Goal: Task Accomplishment & Management: Manage account settings

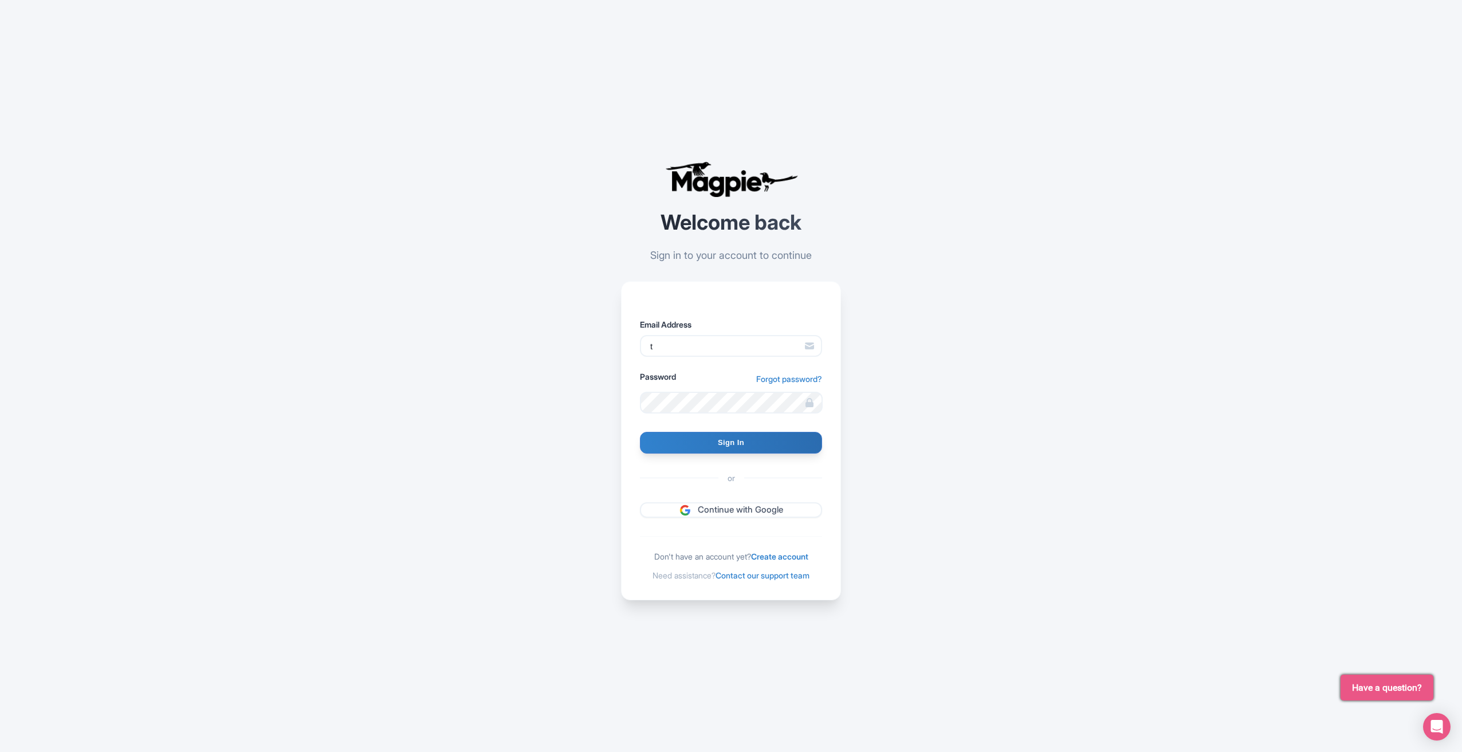
type input "[EMAIL_ADDRESS][DOMAIN_NAME]"
click at [640, 432] on input "Sign In" at bounding box center [731, 443] width 182 height 22
type input "Signing in..."
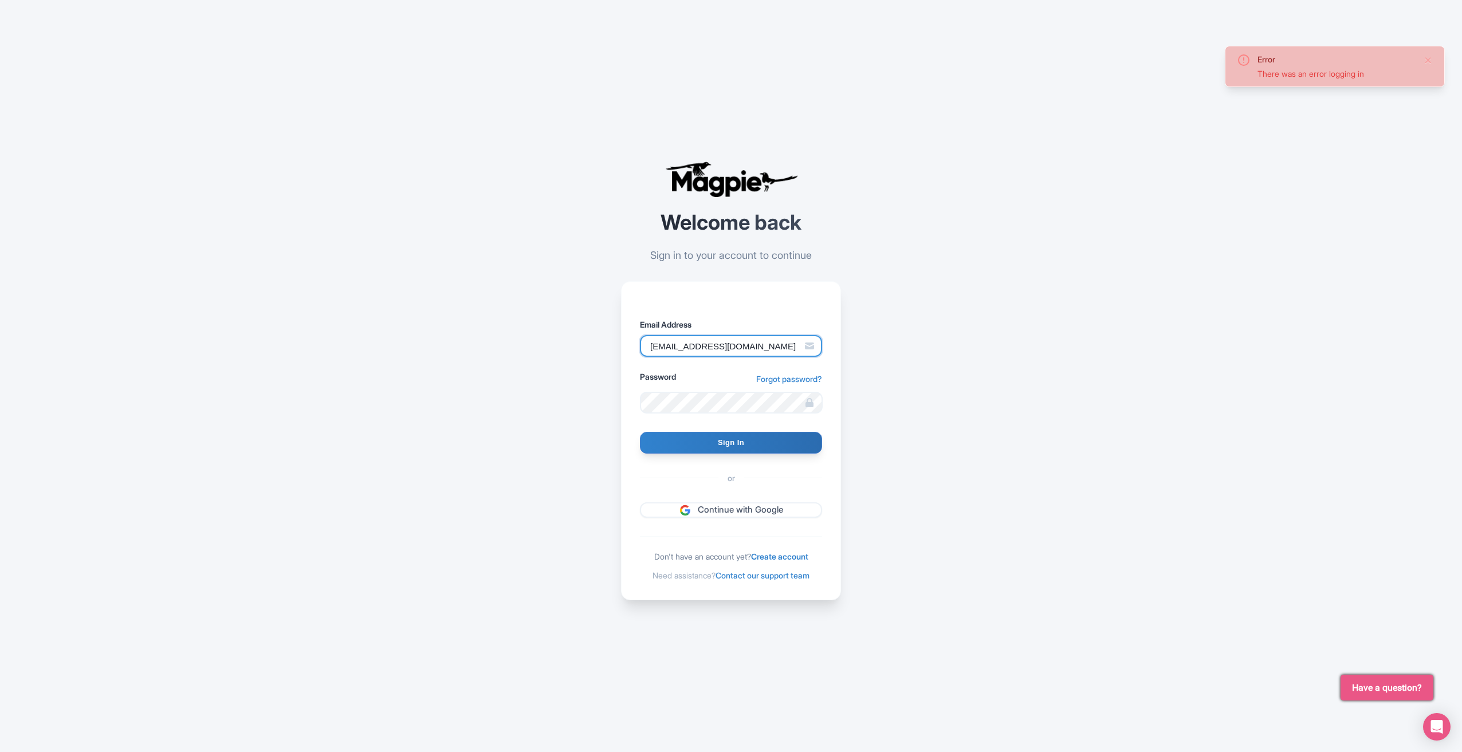
drag, startPoint x: 0, startPoint y: 0, endPoint x: -99, endPoint y: 374, distance: 387.1
click at [0, 374] on html "Error There was an error logging in Welcome back Sign in to your account to con…" at bounding box center [731, 376] width 1462 height 752
type input "tim@walking-quiz.com"
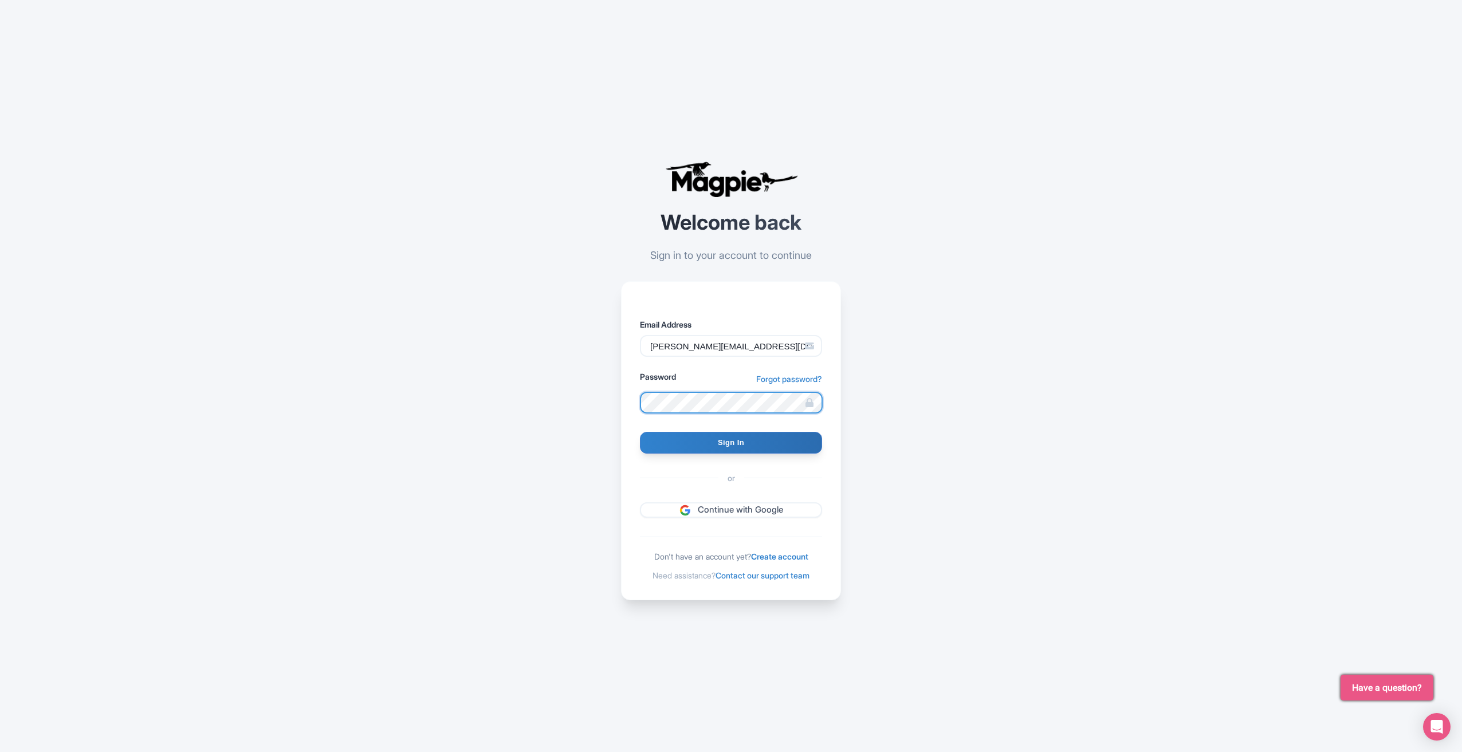
click at [640, 432] on input "Sign In" at bounding box center [731, 443] width 182 height 22
type input "Signing in..."
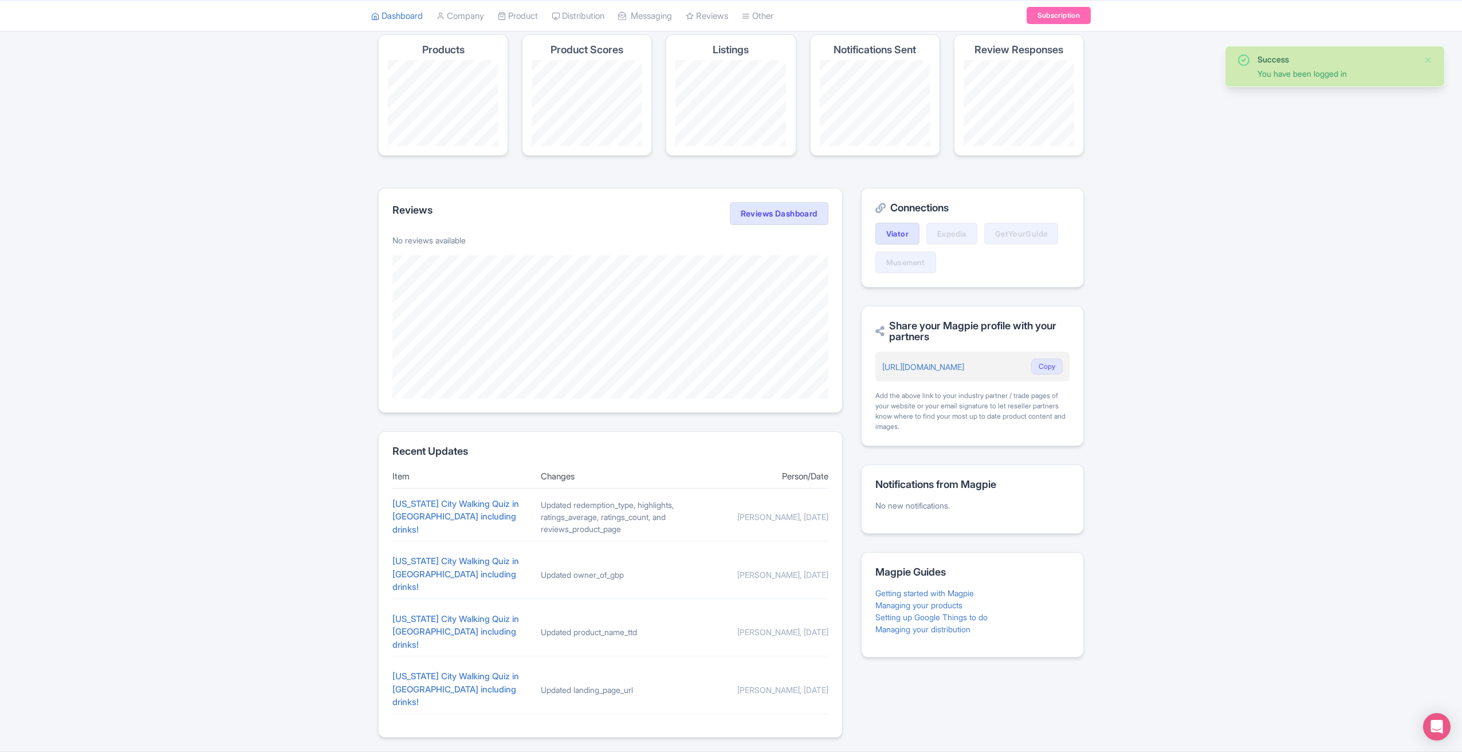
scroll to position [76, 0]
click at [449, 511] on link "New York City Walking Quiz in Manhattan including drinks!" at bounding box center [456, 514] width 127 height 37
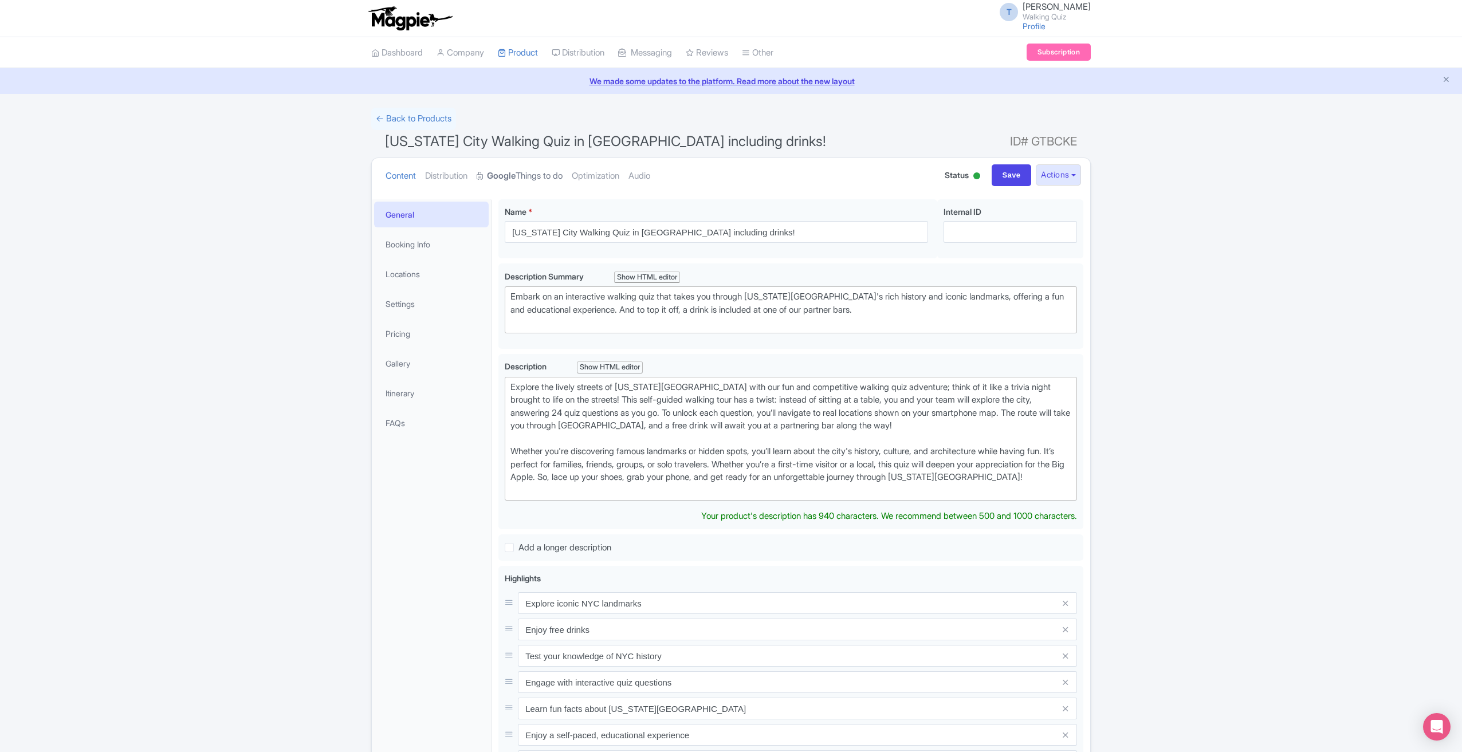
click at [531, 172] on link "Google Things to do" at bounding box center [520, 176] width 86 height 36
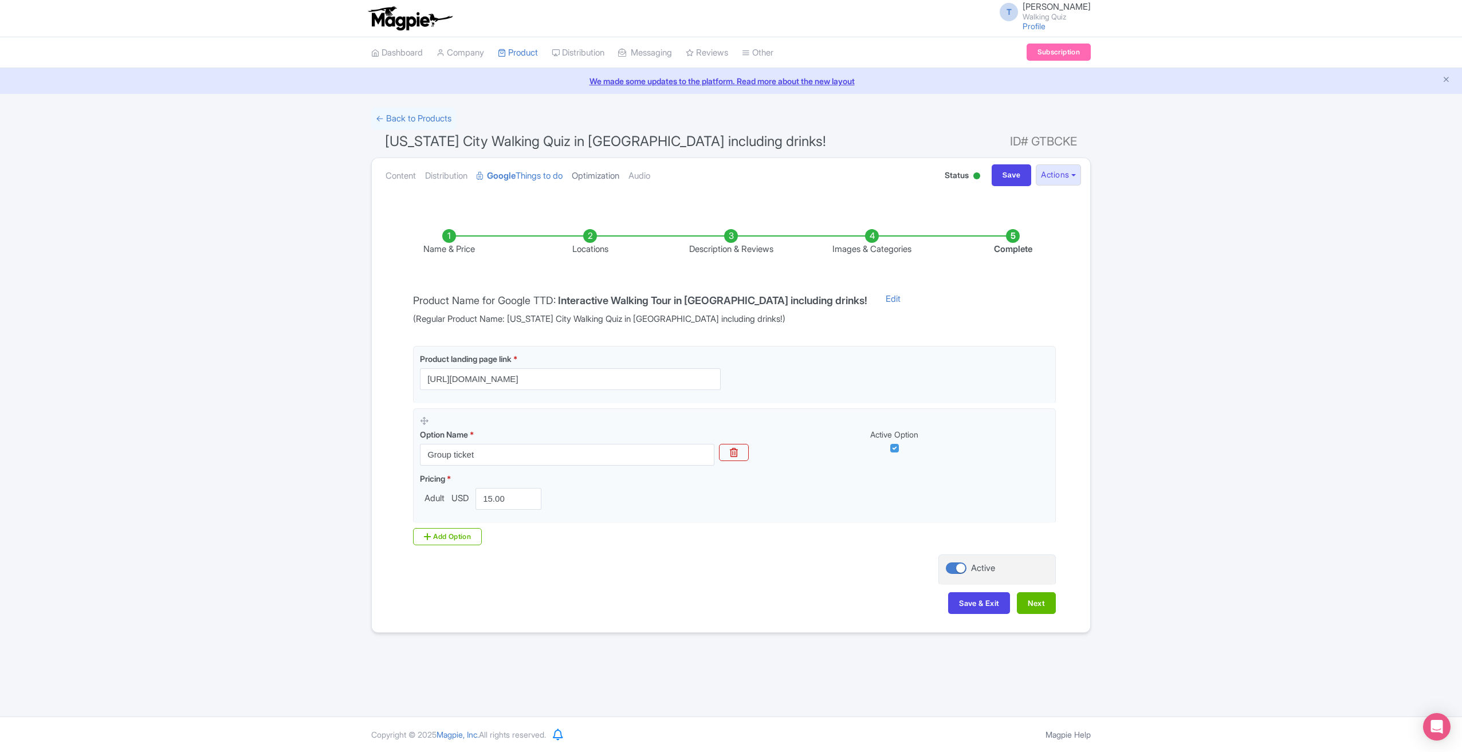
click at [593, 174] on link "Optimization" at bounding box center [596, 176] width 48 height 36
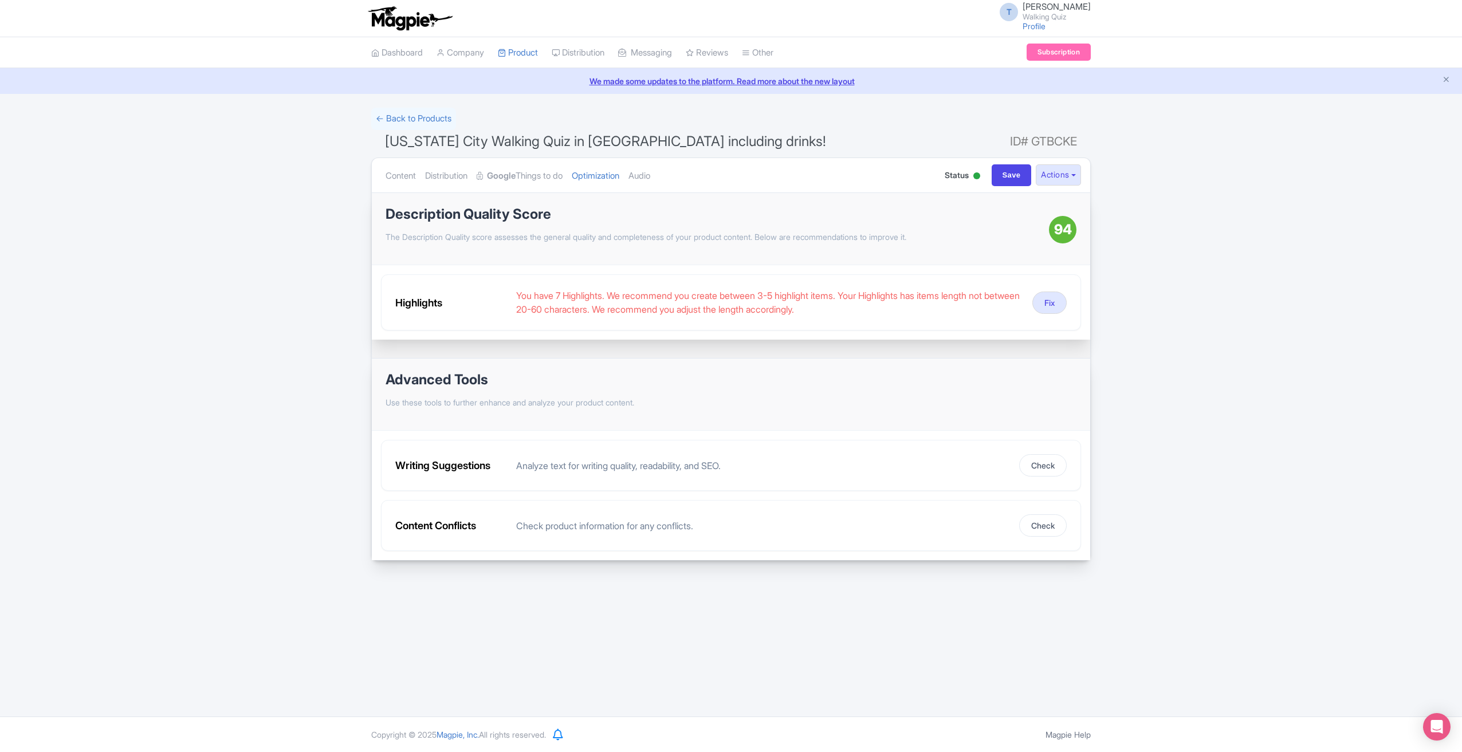
click at [637, 181] on ul "Content Distribution Google Things to do Optimization Audio" at bounding box center [652, 175] width 542 height 35
click at [648, 175] on link "Audio" at bounding box center [640, 176] width 22 height 36
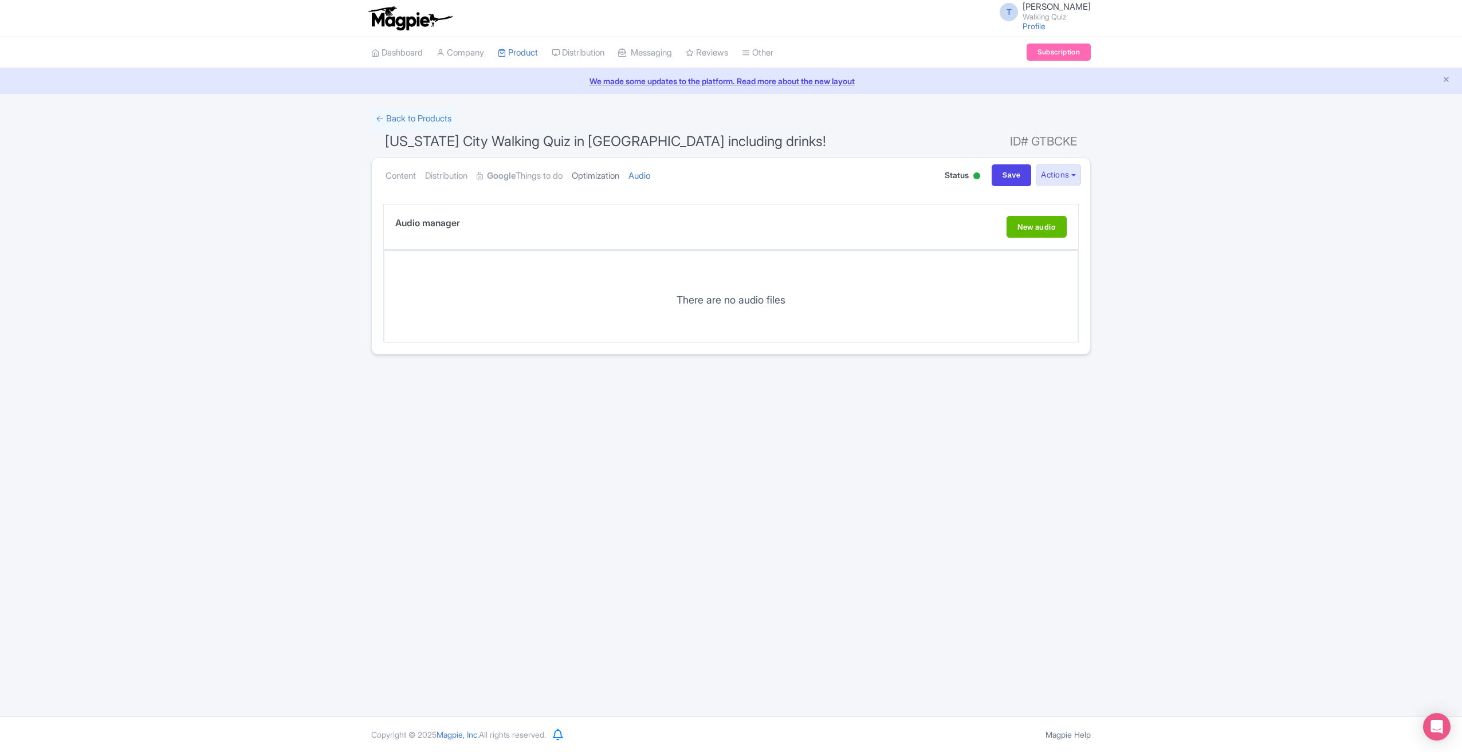
click at [618, 178] on link "Optimization" at bounding box center [596, 176] width 48 height 36
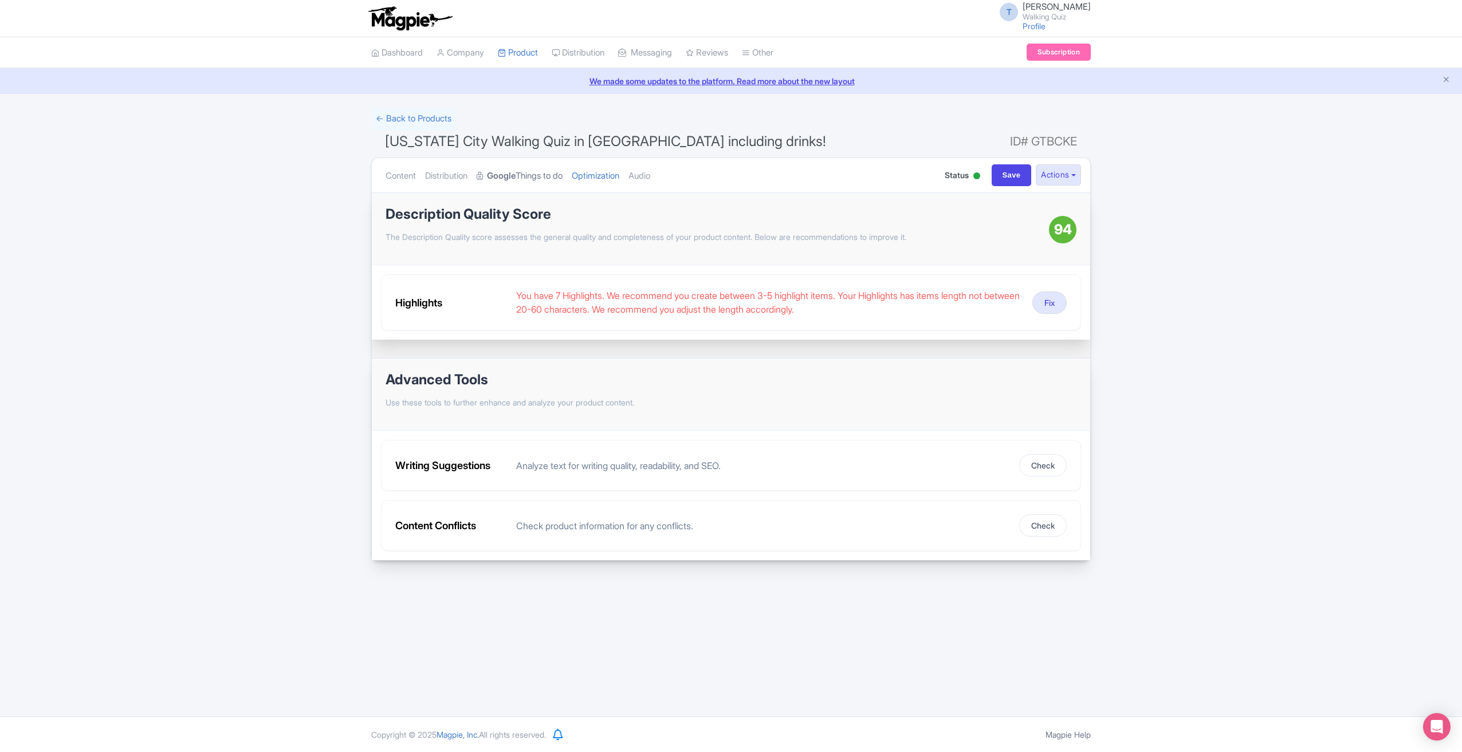
click at [557, 168] on link "Google Things to do" at bounding box center [520, 176] width 86 height 36
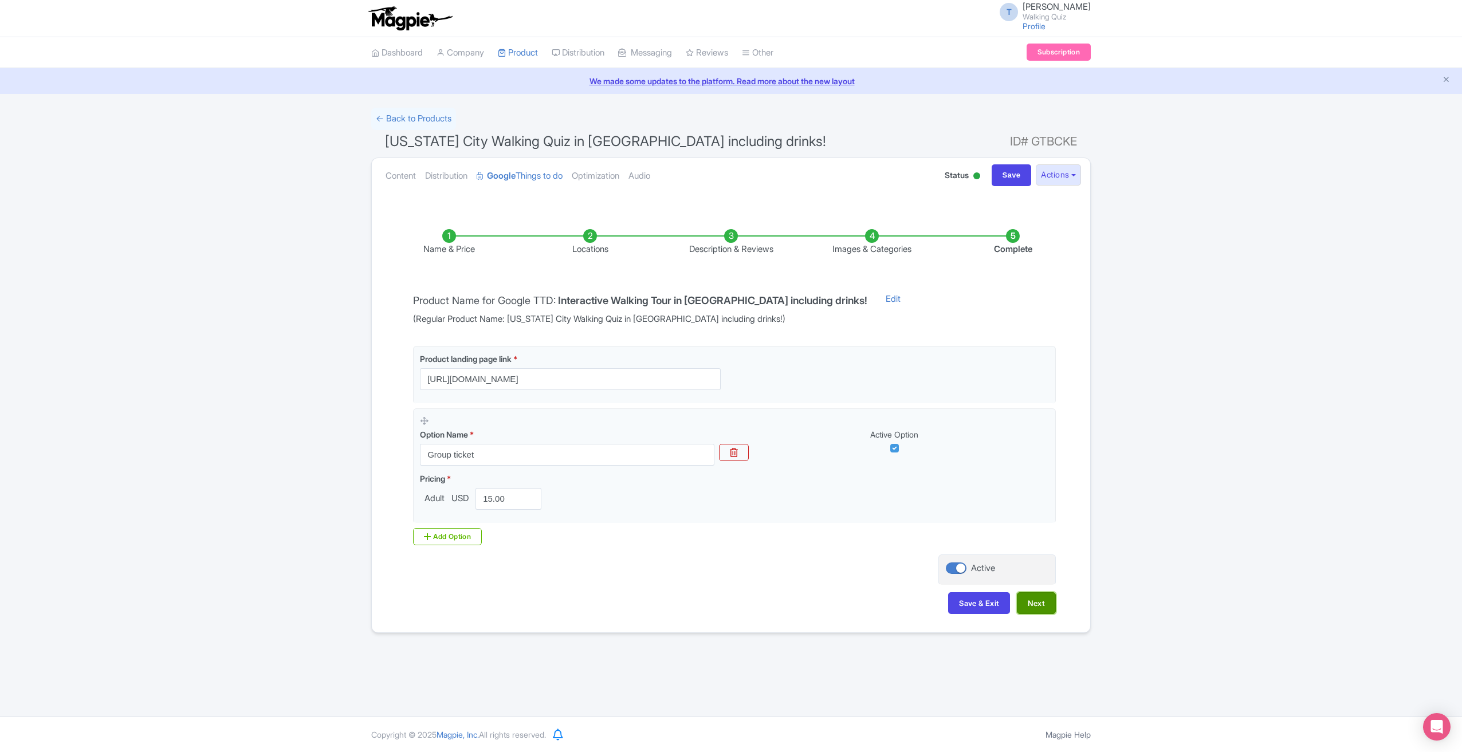
click at [1048, 598] on button "Next" at bounding box center [1036, 604] width 39 height 22
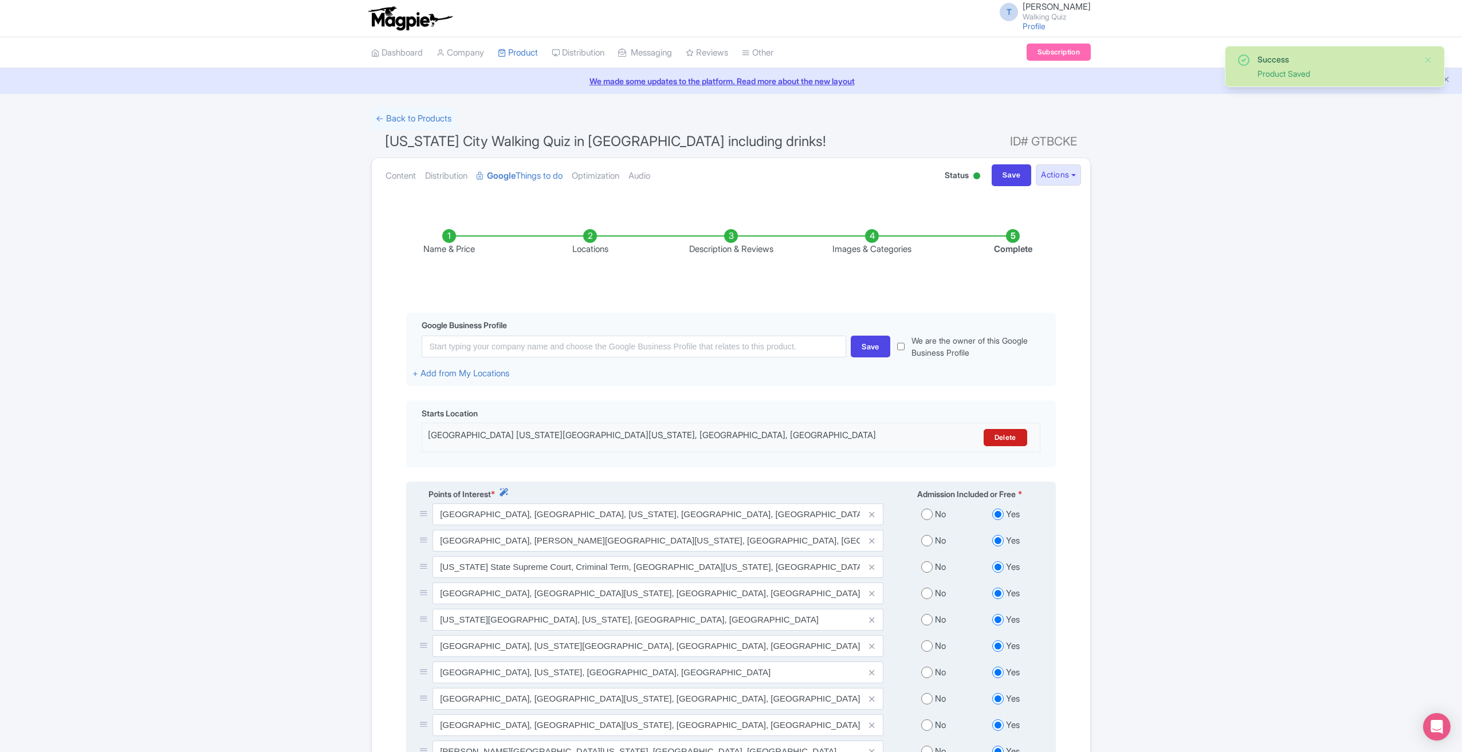
scroll to position [309, 0]
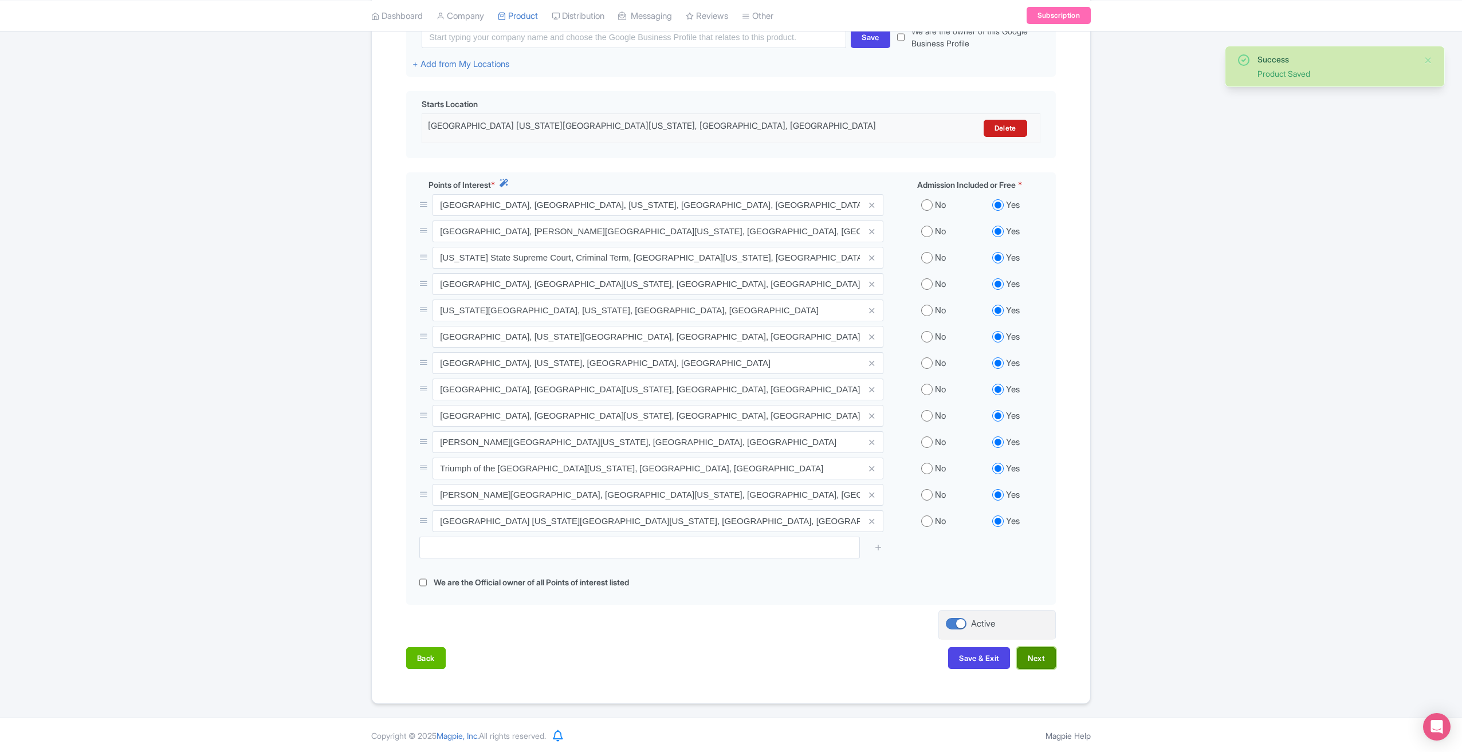
click at [1046, 660] on button "Next" at bounding box center [1036, 659] width 39 height 22
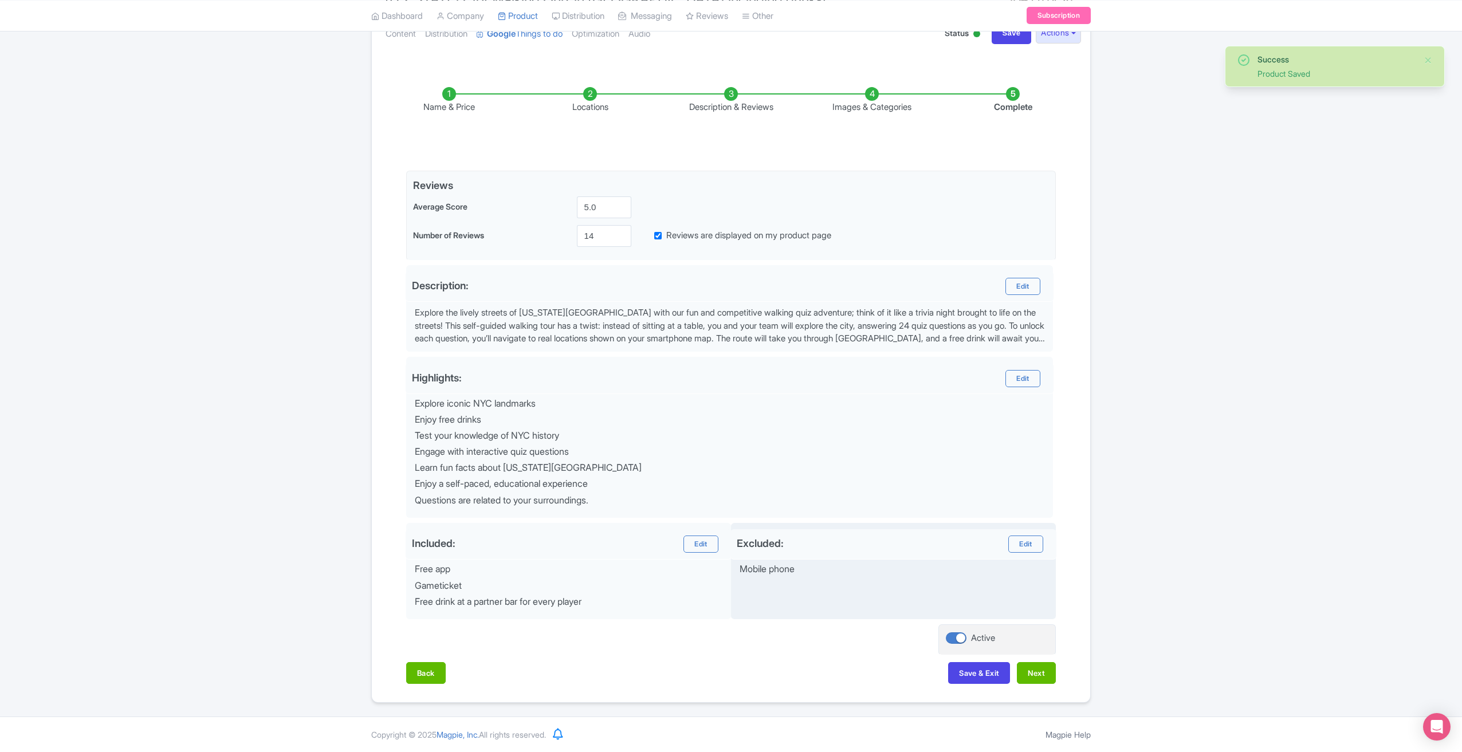
scroll to position [137, 0]
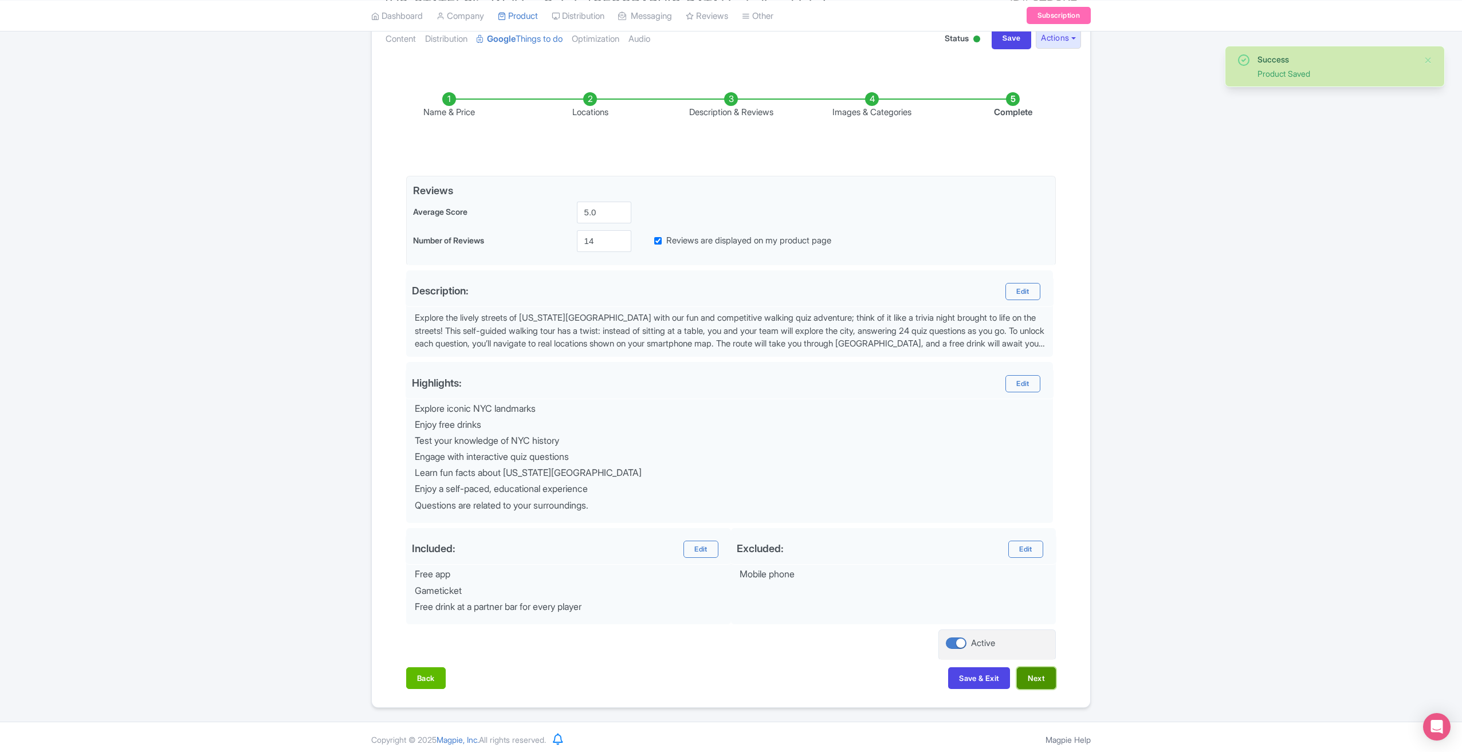
click at [1052, 676] on button "Next" at bounding box center [1036, 679] width 39 height 22
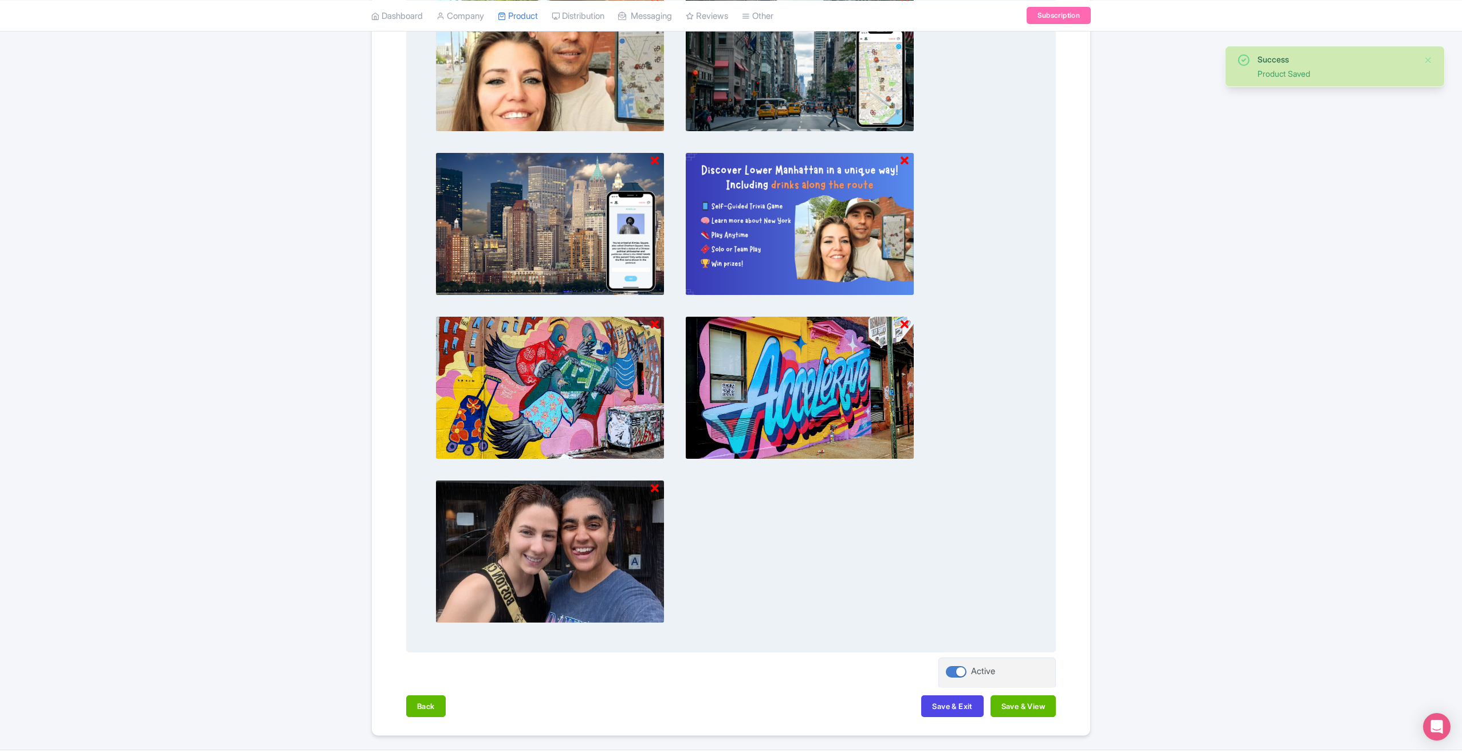
scroll to position [489, 0]
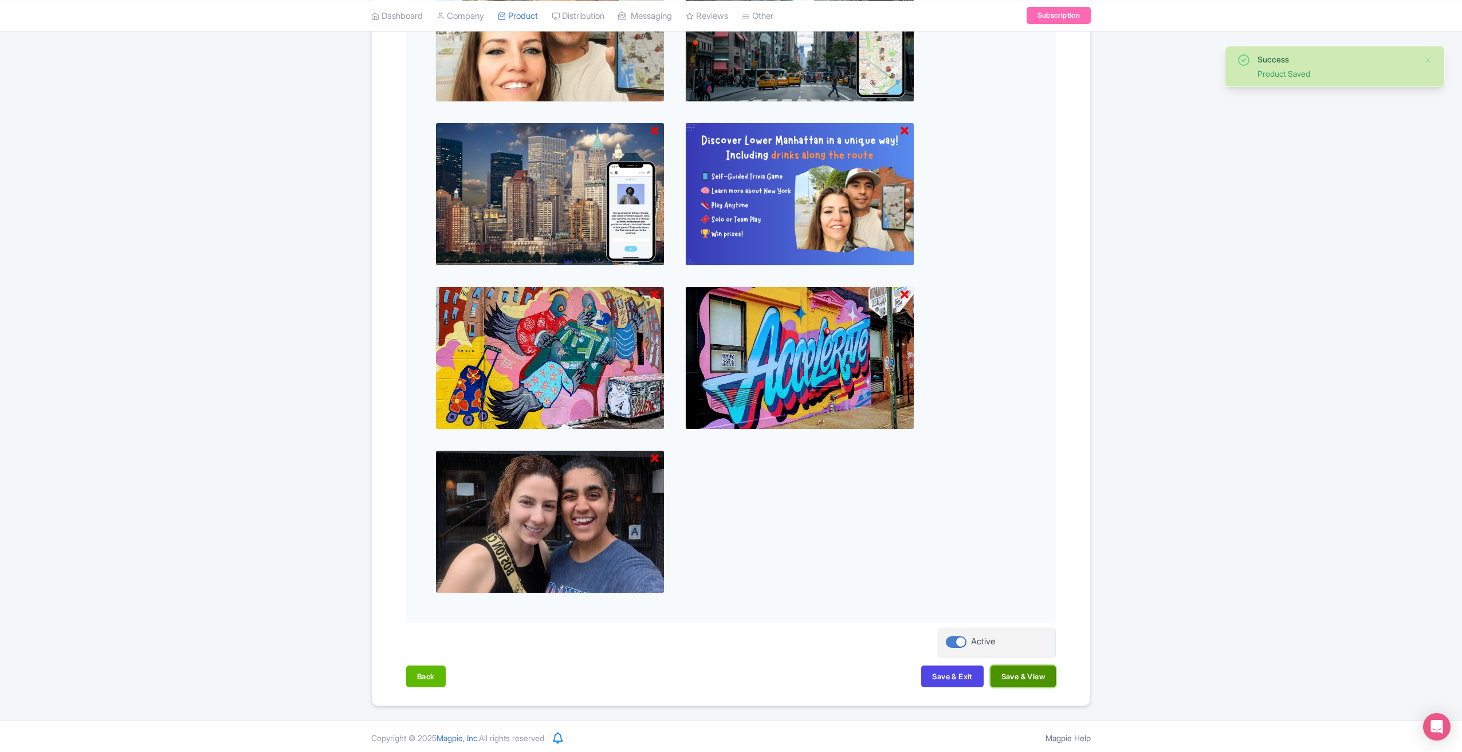
click at [1027, 678] on button "Save & View" at bounding box center [1023, 677] width 65 height 22
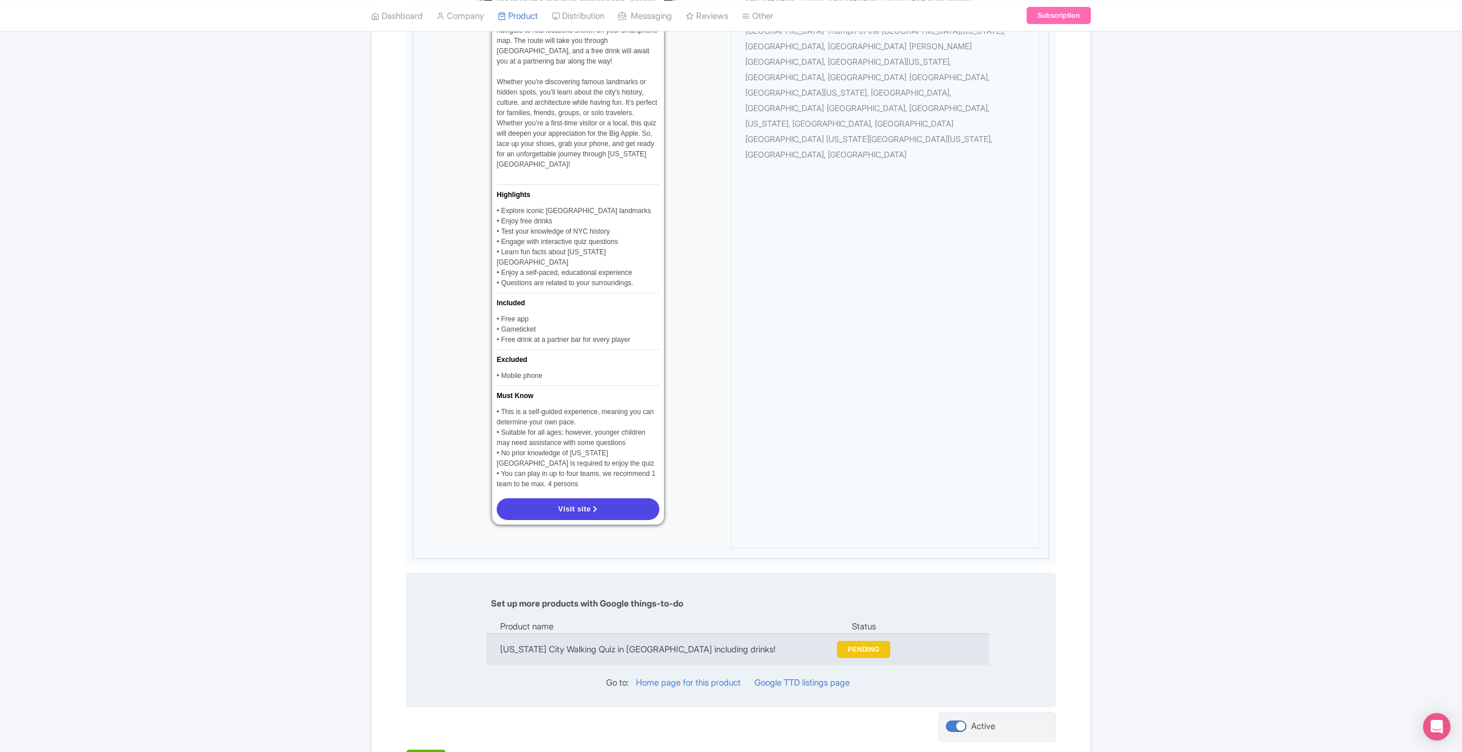
scroll to position [907, 0]
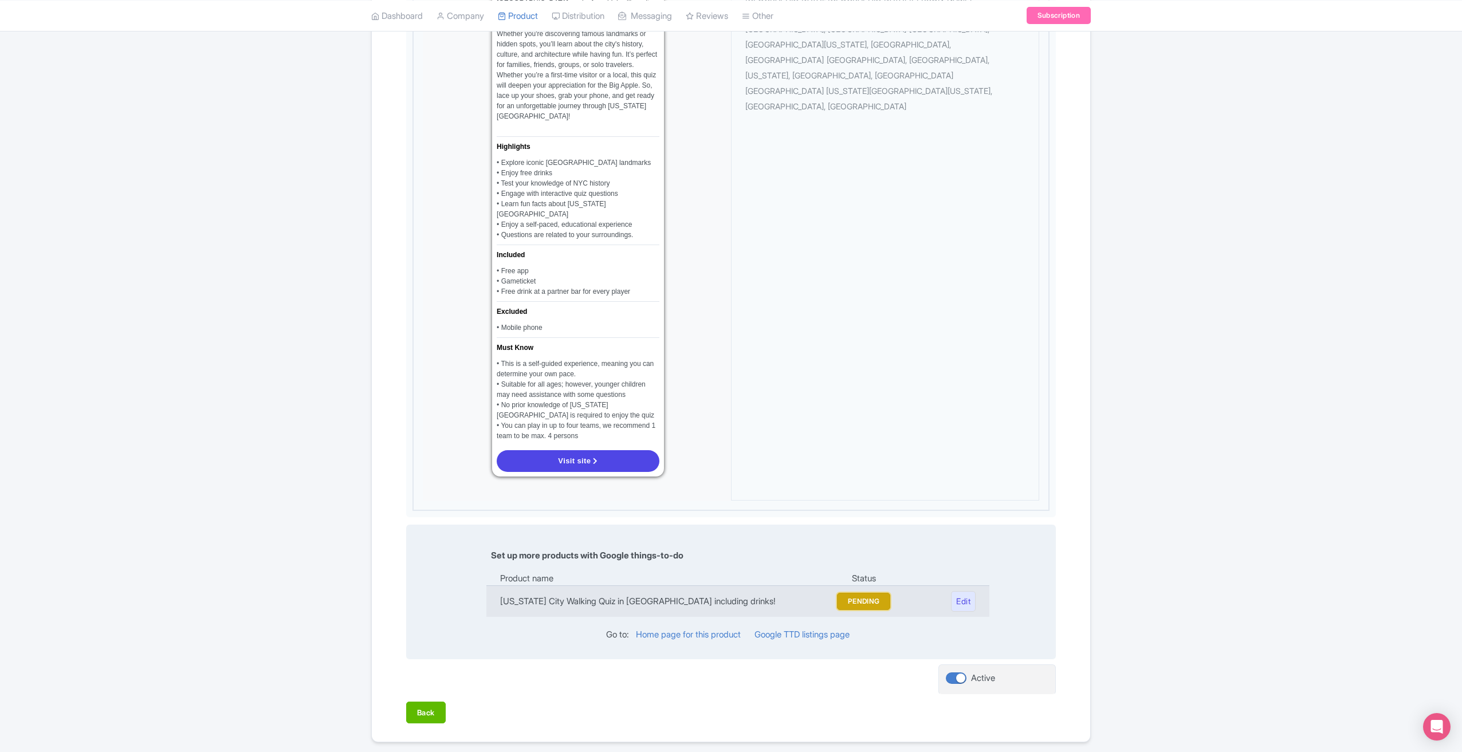
click at [858, 593] on button "PENDING" at bounding box center [864, 601] width 54 height 17
click at [776, 629] on link "Google TTD listings page" at bounding box center [802, 634] width 95 height 11
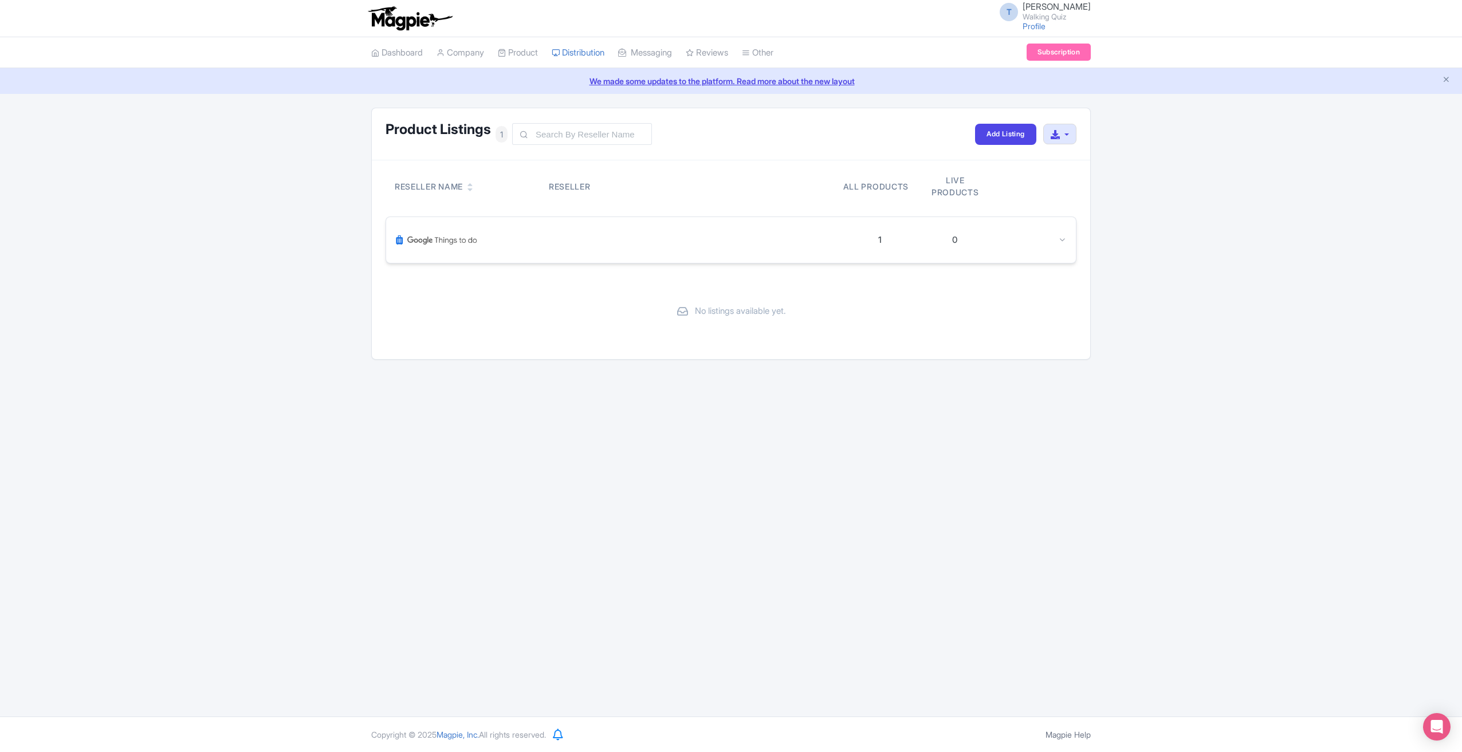
click at [1068, 246] on div "1 0" at bounding box center [731, 240] width 690 height 46
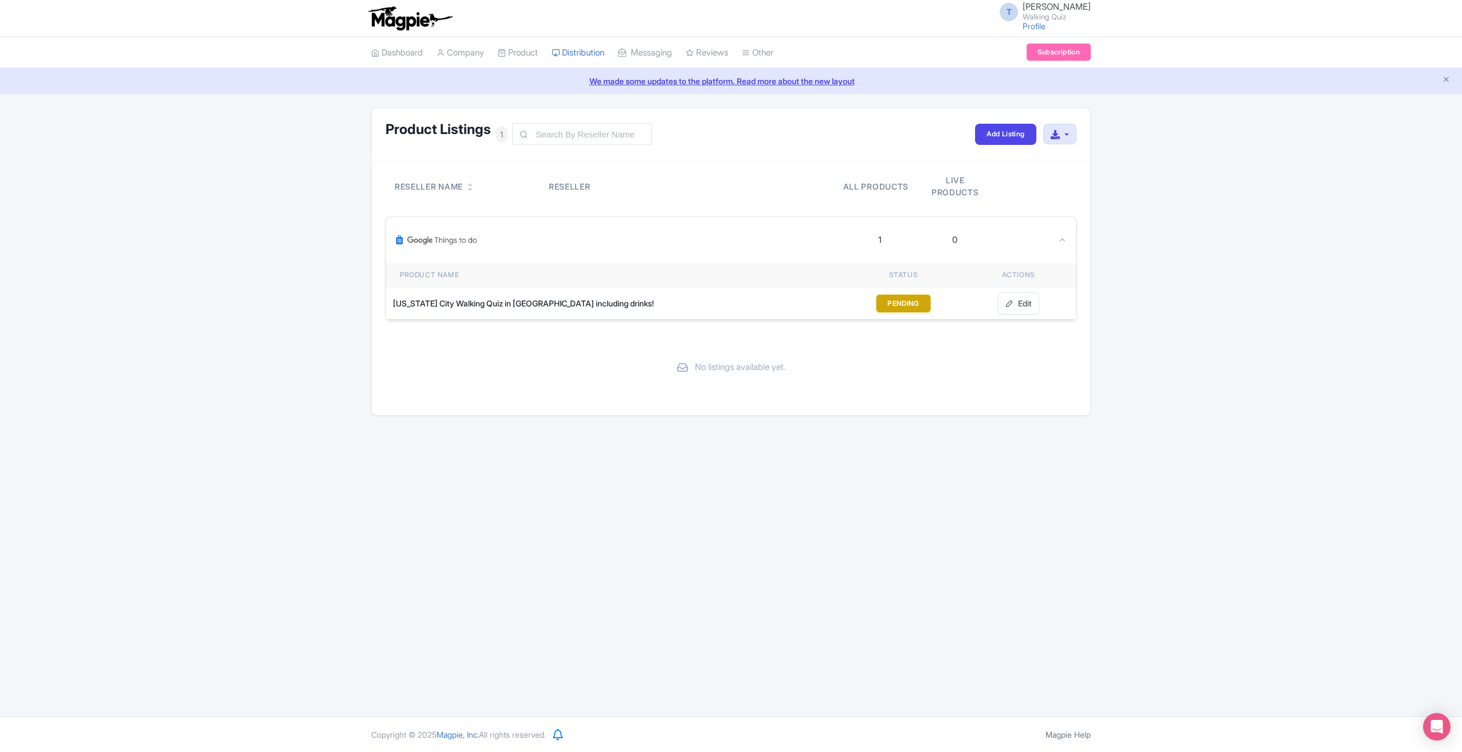
click at [928, 305] on button "PENDING" at bounding box center [904, 303] width 54 height 17
click at [924, 303] on button "PENDING" at bounding box center [904, 303] width 54 height 17
click at [921, 304] on button "PENDING" at bounding box center [904, 303] width 54 height 17
